Goal: Task Accomplishment & Management: Manage account settings

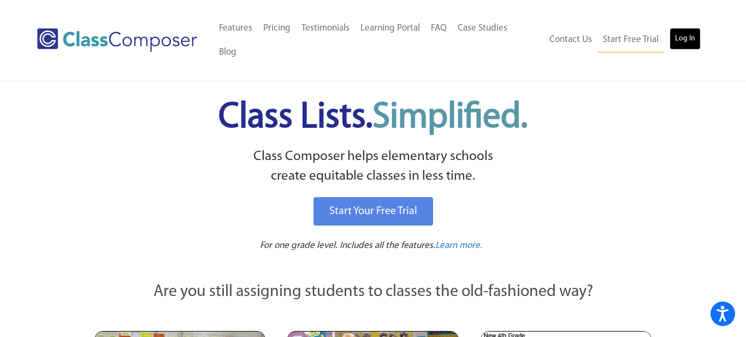
click at [684, 34] on link "Log In" at bounding box center [685, 39] width 31 height 22
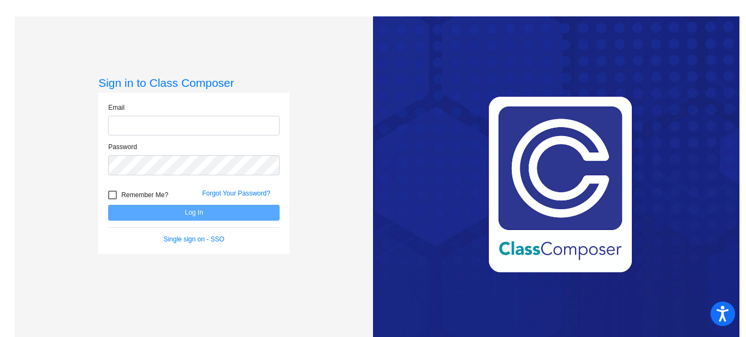
click at [183, 123] on input "email" at bounding box center [194, 126] width 172 height 20
type input "[EMAIL_ADDRESS][DOMAIN_NAME]"
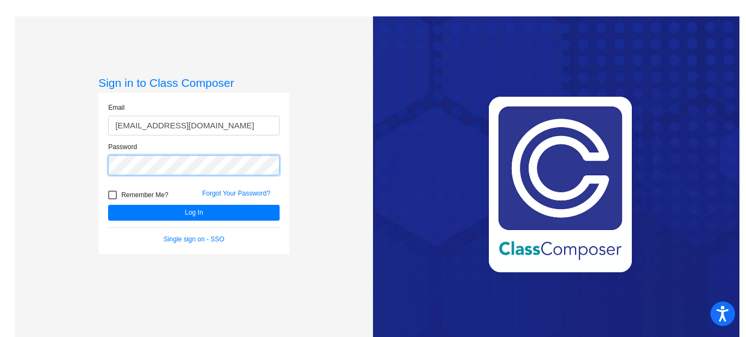
click at [108, 205] on button "Log In" at bounding box center [194, 213] width 172 height 16
click at [85, 167] on div "Sign in to Class Composer Email [EMAIL_ADDRESS][DOMAIN_NAME] Password Remember …" at bounding box center [194, 184] width 358 height 337
